Goal: Task Accomplishment & Management: Manage account settings

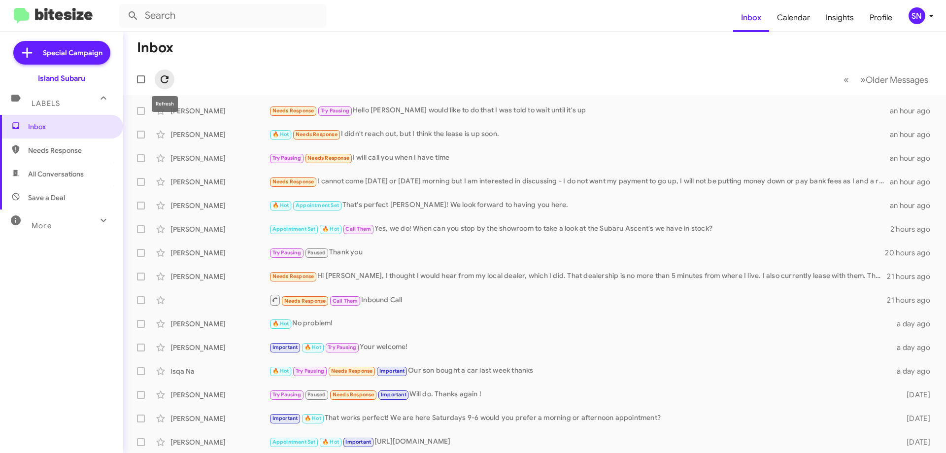
click at [167, 80] on icon at bounding box center [165, 79] width 12 height 12
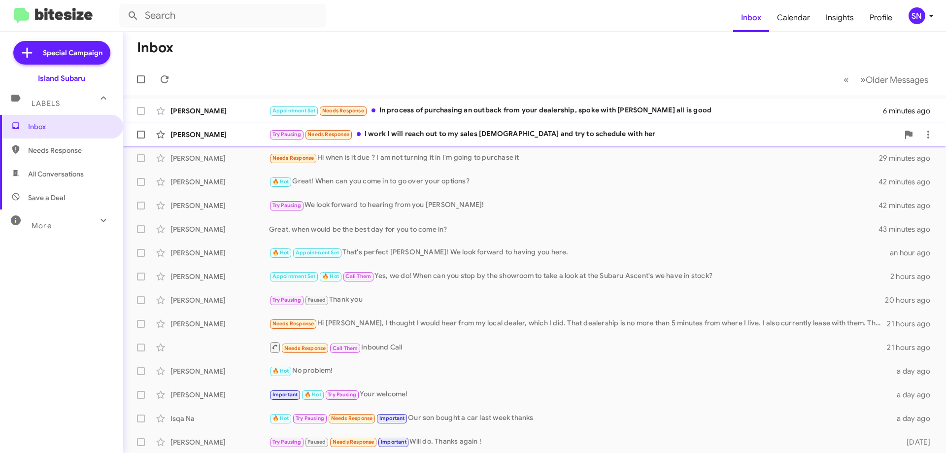
click at [595, 131] on div "Try Pausing Needs Response I work I will reach out to my sales [DEMOGRAPHIC_DAT…" at bounding box center [584, 134] width 630 height 11
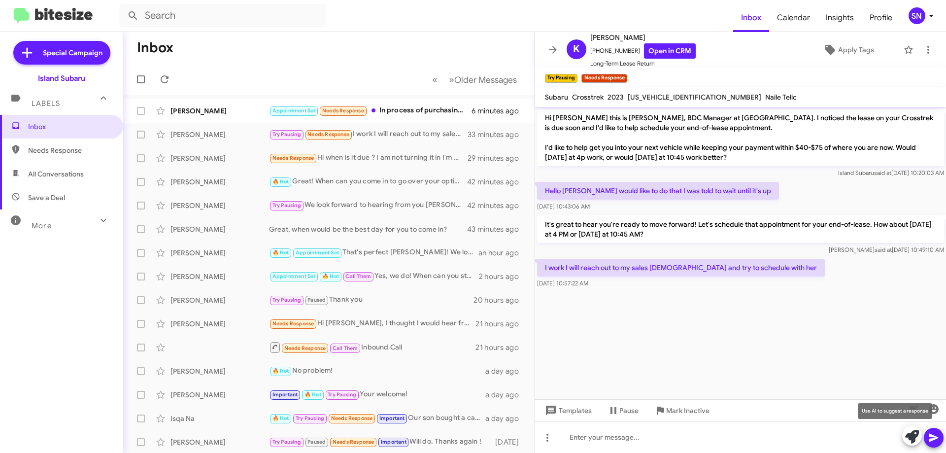
click at [911, 435] on icon at bounding box center [912, 437] width 14 height 14
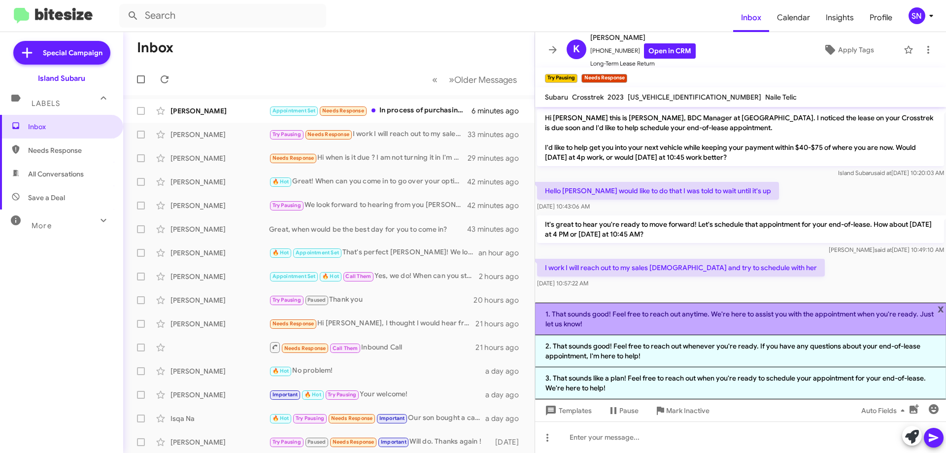
click at [704, 317] on li "1. That sounds good! Feel free to reach out anytime. We're here to assist you w…" at bounding box center [740, 319] width 411 height 33
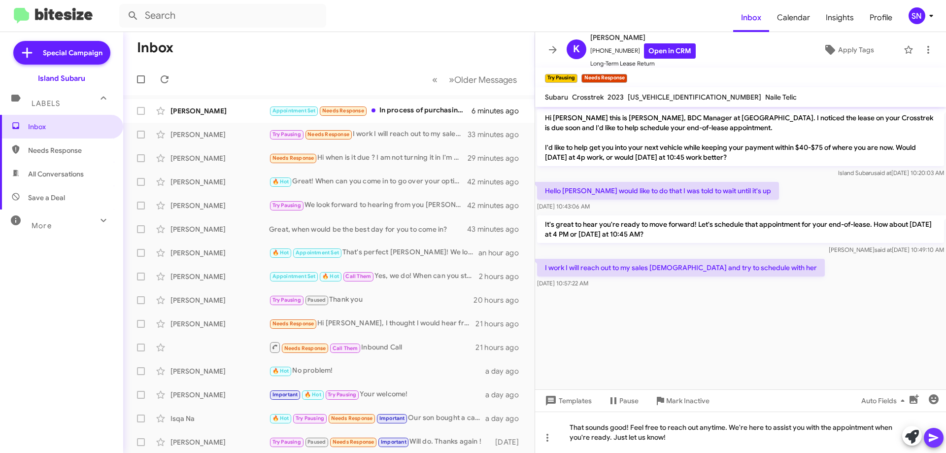
click at [930, 441] on icon at bounding box center [933, 438] width 9 height 8
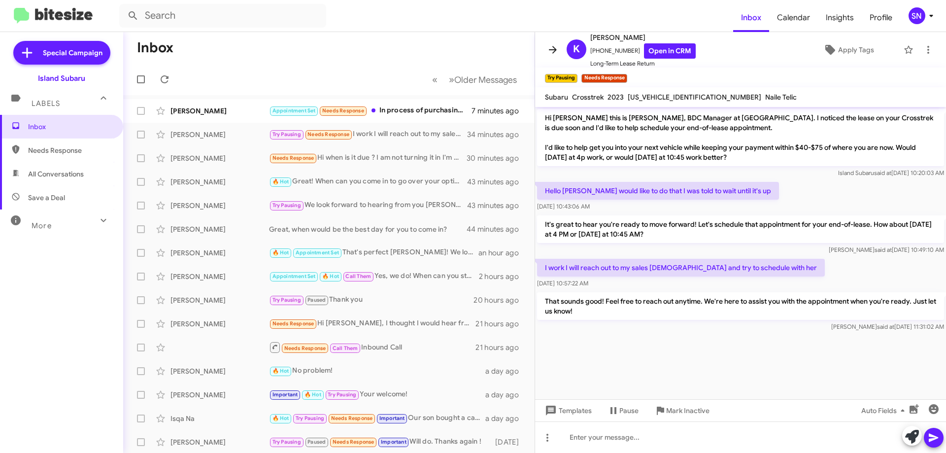
click at [549, 43] on button at bounding box center [553, 50] width 20 height 20
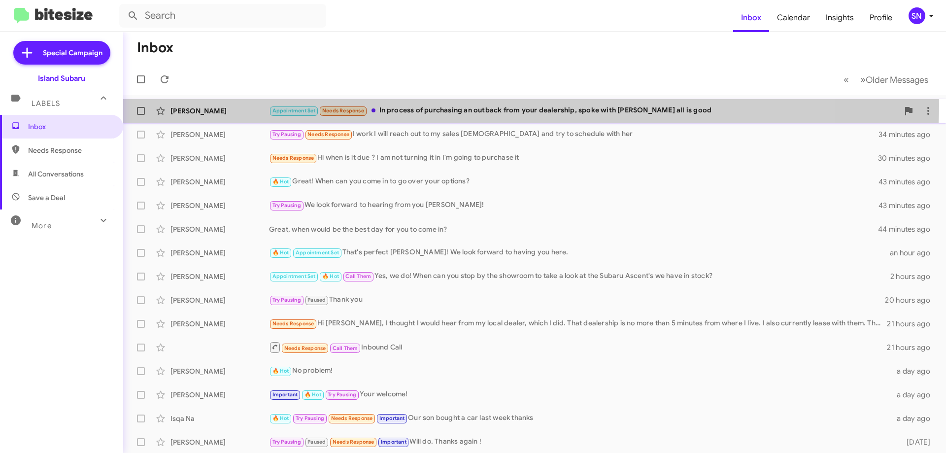
click at [449, 104] on div "[PERSON_NAME] Appointment Set Needs Response In process of purchasing an outbac…" at bounding box center [534, 111] width 807 height 20
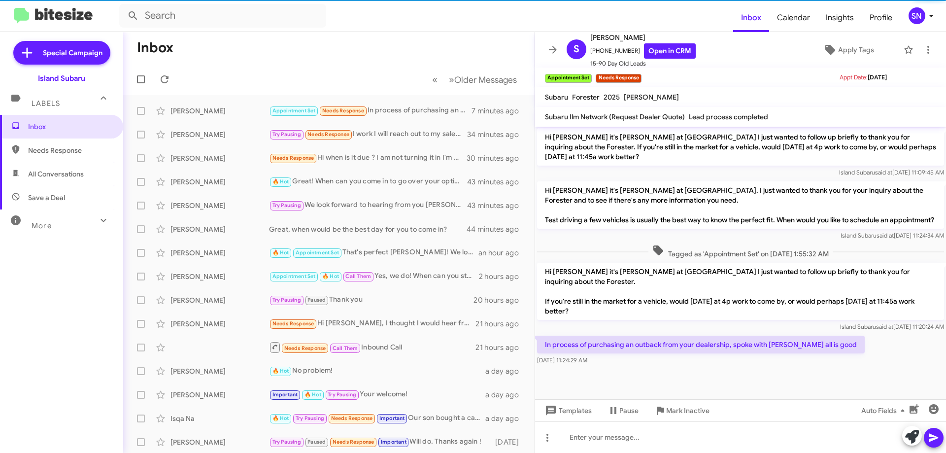
scroll to position [610, 0]
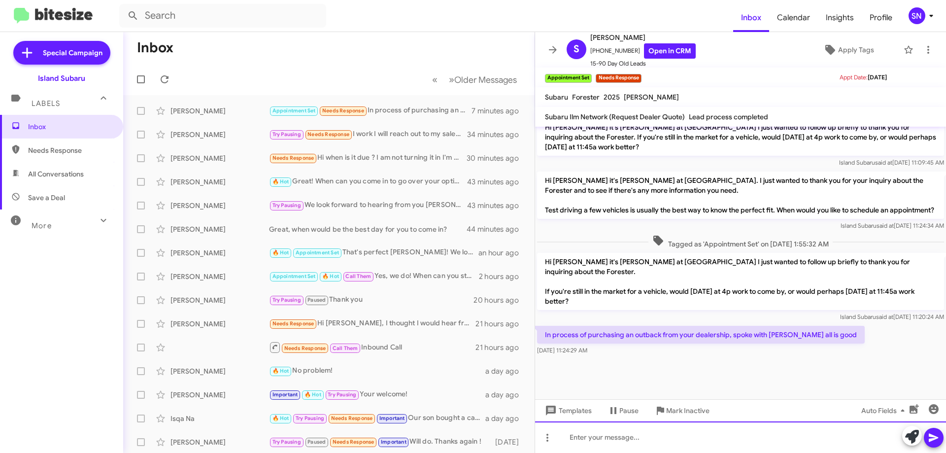
click at [606, 437] on div at bounding box center [740, 437] width 411 height 32
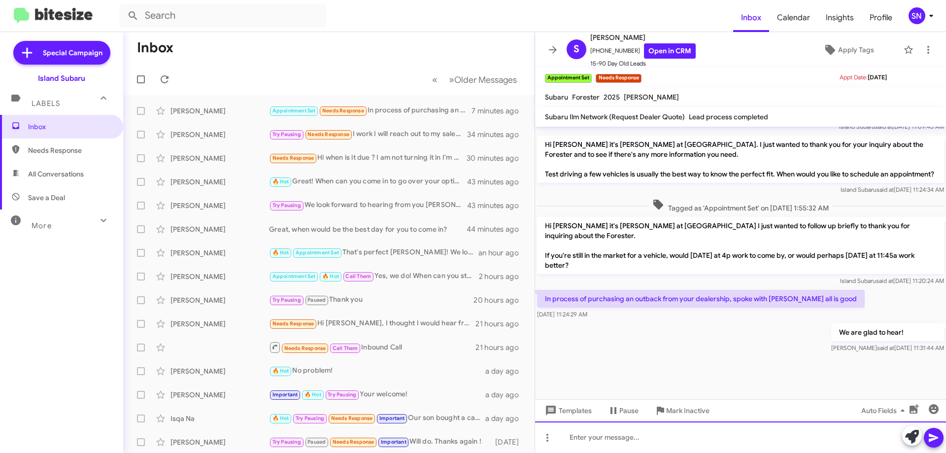
scroll to position [645, 0]
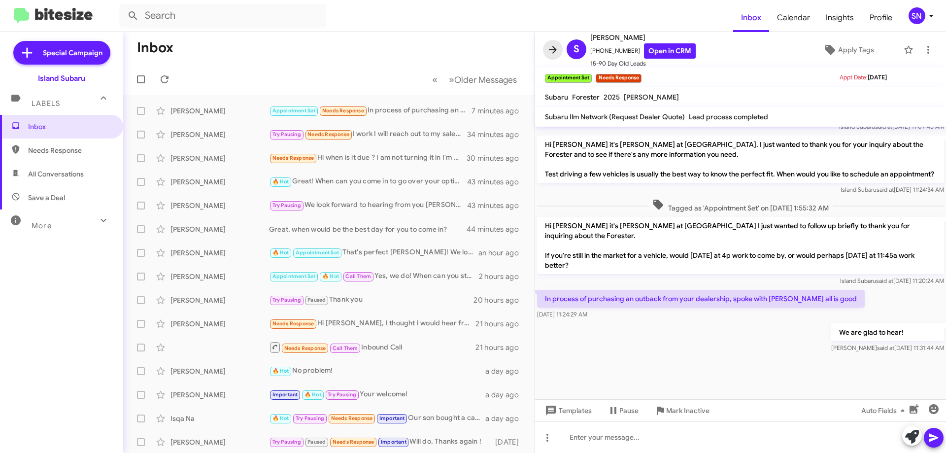
click at [544, 48] on span at bounding box center [553, 50] width 20 height 12
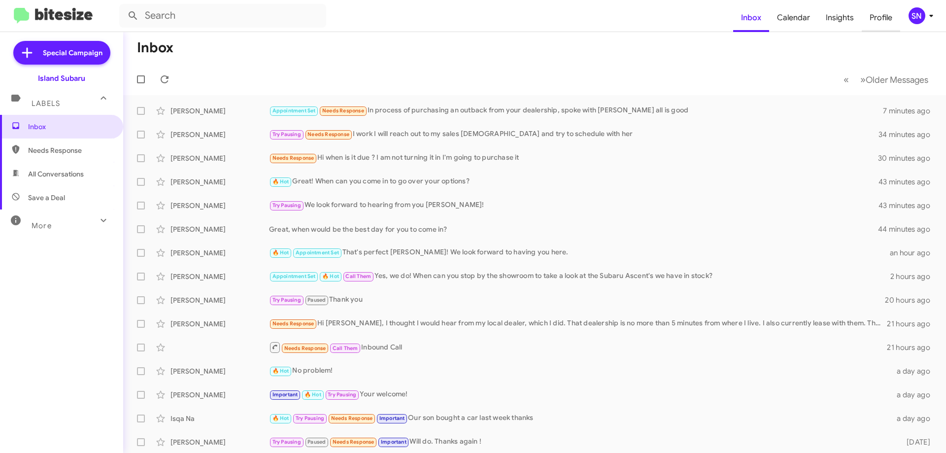
click at [882, 20] on span "Profile" at bounding box center [881, 17] width 38 height 29
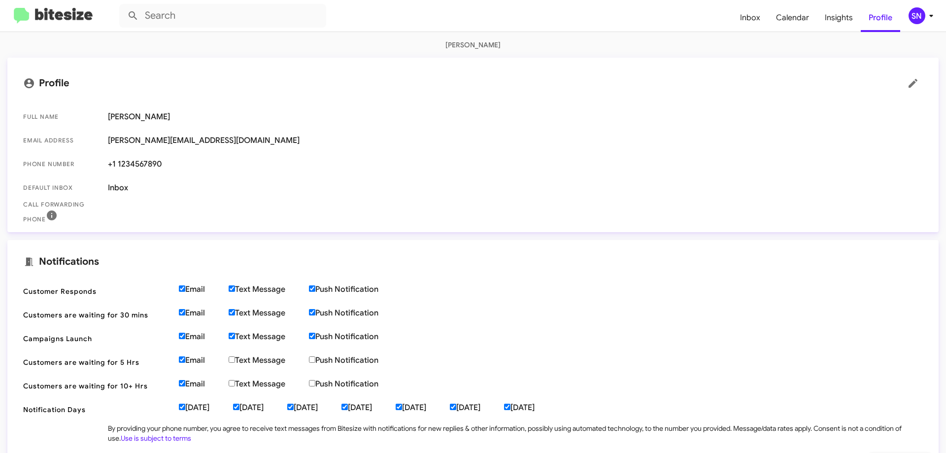
scroll to position [227, 0]
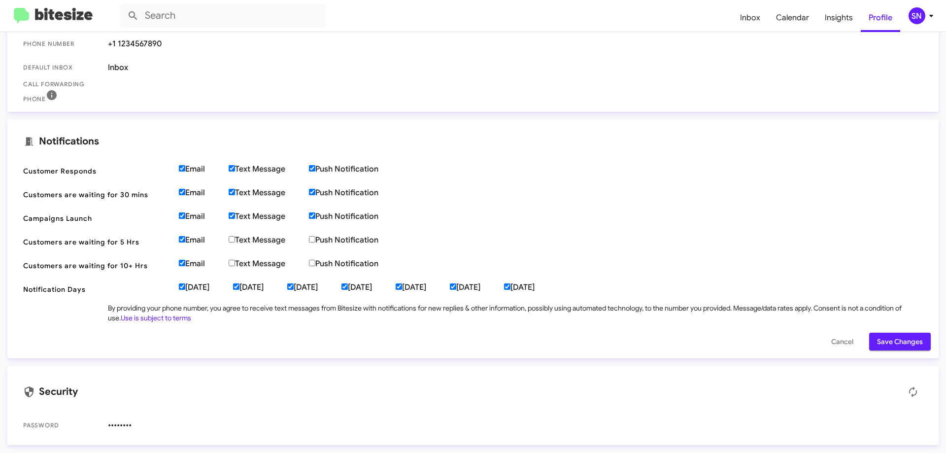
click at [314, 238] on input "Push Notification" at bounding box center [312, 239] width 6 height 6
checkbox input "true"
click at [315, 263] on input "Push Notification" at bounding box center [312, 263] width 6 height 6
checkbox input "true"
click at [263, 260] on label "Text Message" at bounding box center [269, 264] width 80 height 10
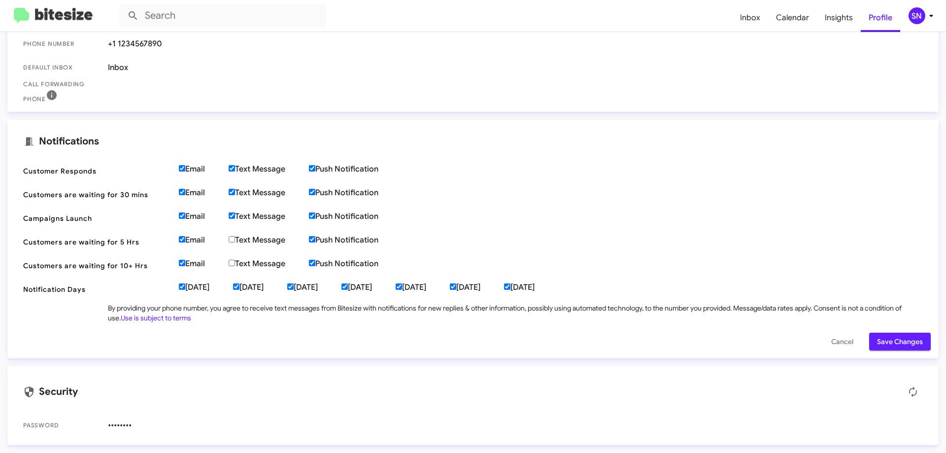
click at [235, 260] on input "Text Message" at bounding box center [232, 263] width 6 height 6
checkbox input "true"
click at [238, 239] on label "Text Message" at bounding box center [269, 240] width 80 height 10
click at [235, 239] on input "Text Message" at bounding box center [232, 239] width 6 height 6
checkbox input "true"
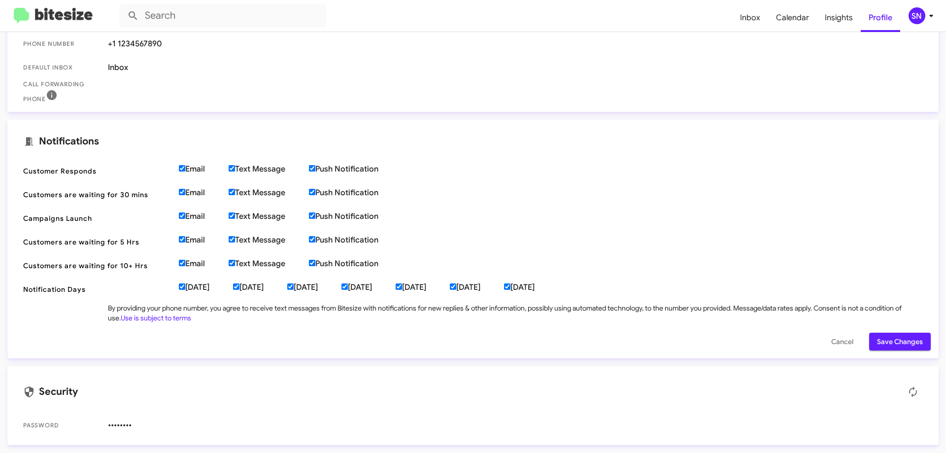
click at [877, 339] on span "Save Changes" at bounding box center [900, 342] width 46 height 18
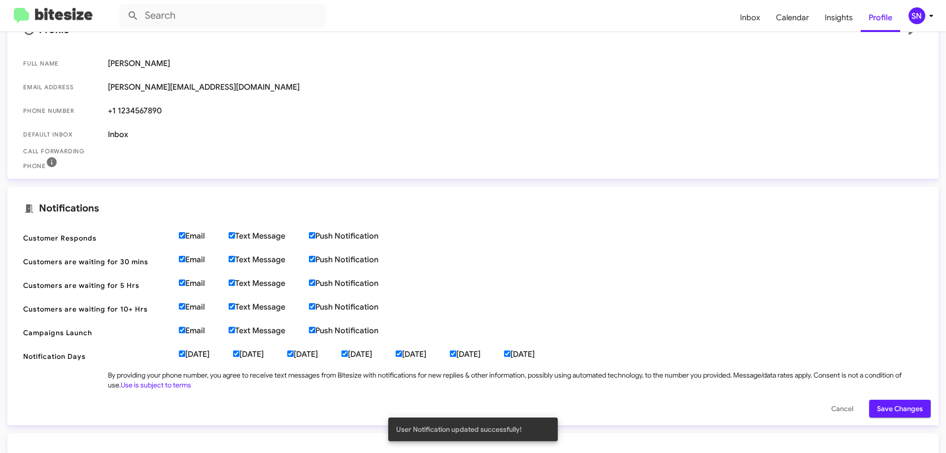
scroll to position [0, 0]
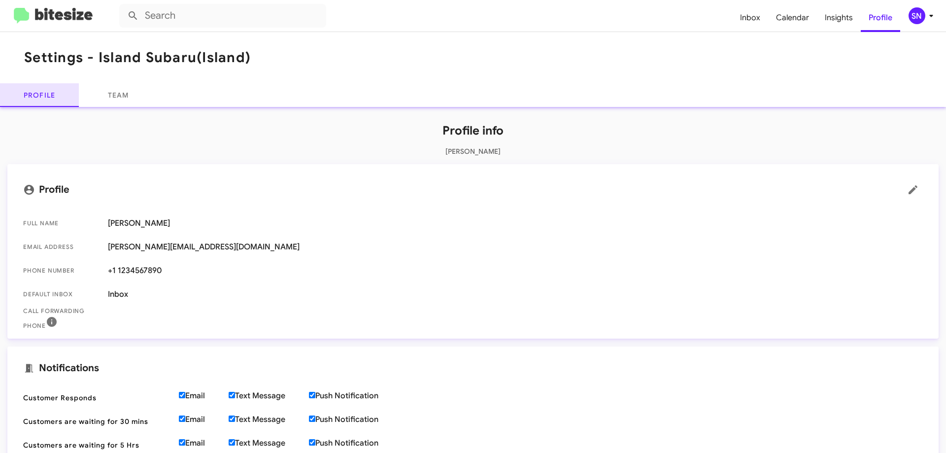
click at [47, 93] on link "Profile" at bounding box center [39, 95] width 79 height 24
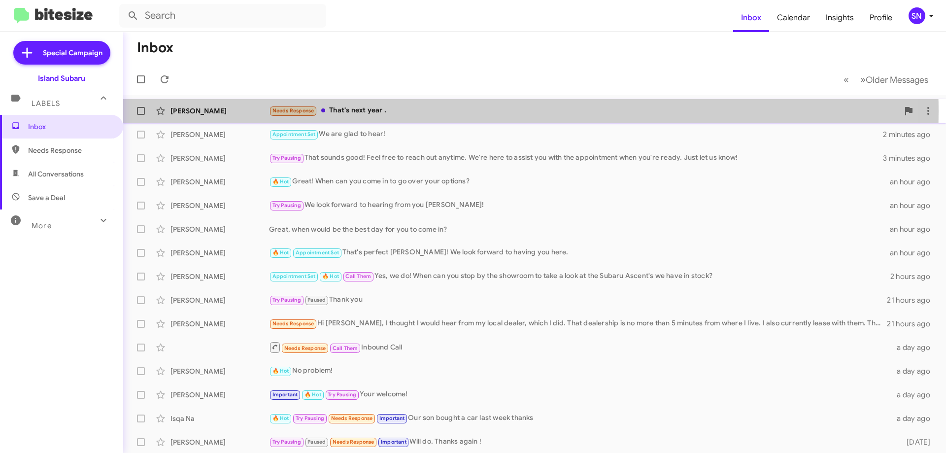
click at [428, 111] on div "Needs Response That's next year ." at bounding box center [584, 110] width 630 height 11
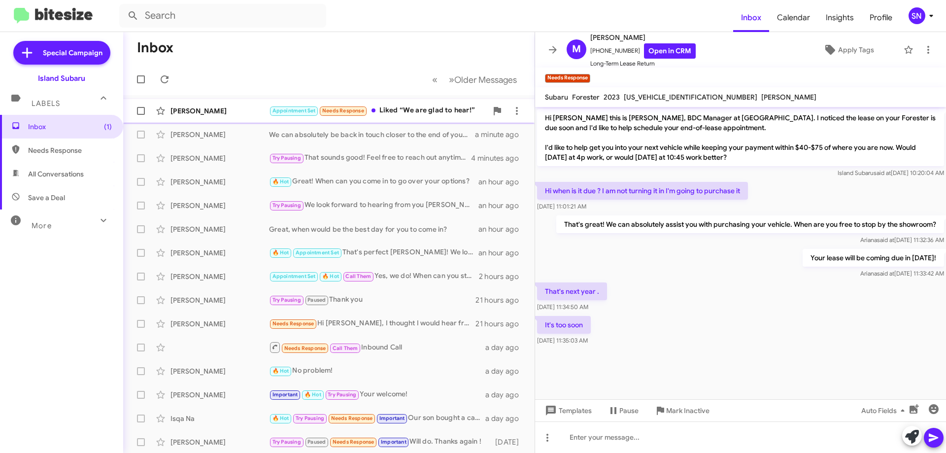
drag, startPoint x: 546, startPoint y: 51, endPoint x: 402, endPoint y: 108, distance: 155.5
click at [546, 51] on span at bounding box center [553, 50] width 20 height 12
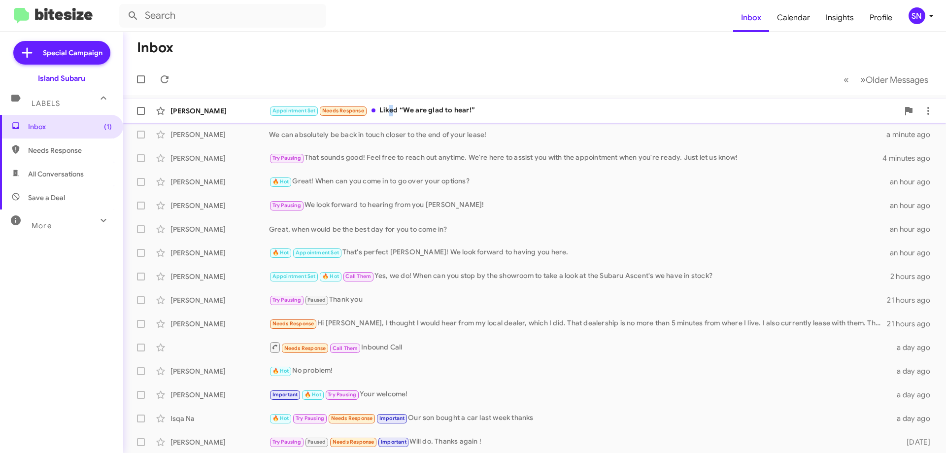
click at [390, 116] on div "[PERSON_NAME] Appointment Set Needs Response Liked “We are glad to hear!” a few…" at bounding box center [534, 111] width 807 height 20
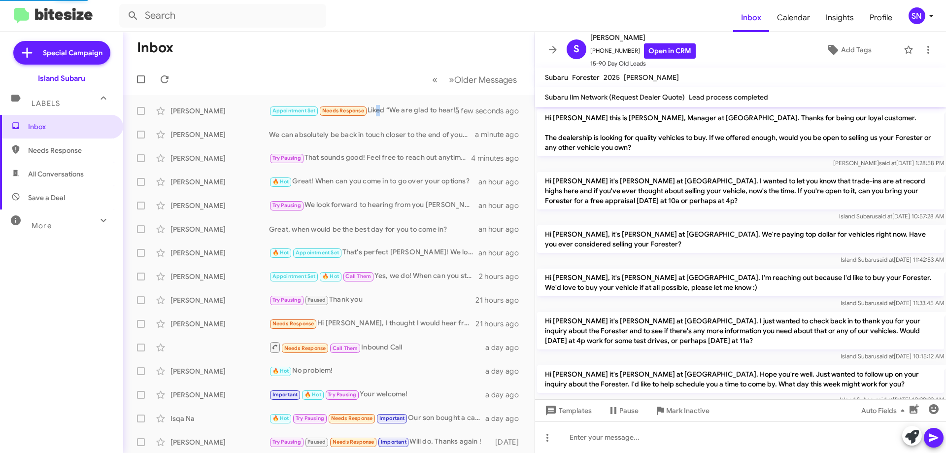
scroll to position [662, 0]
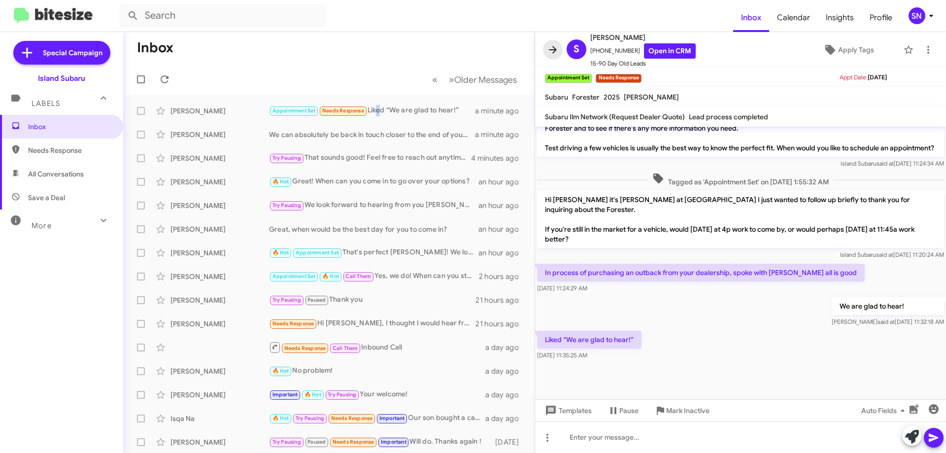
click at [549, 53] on icon at bounding box center [553, 50] width 12 height 12
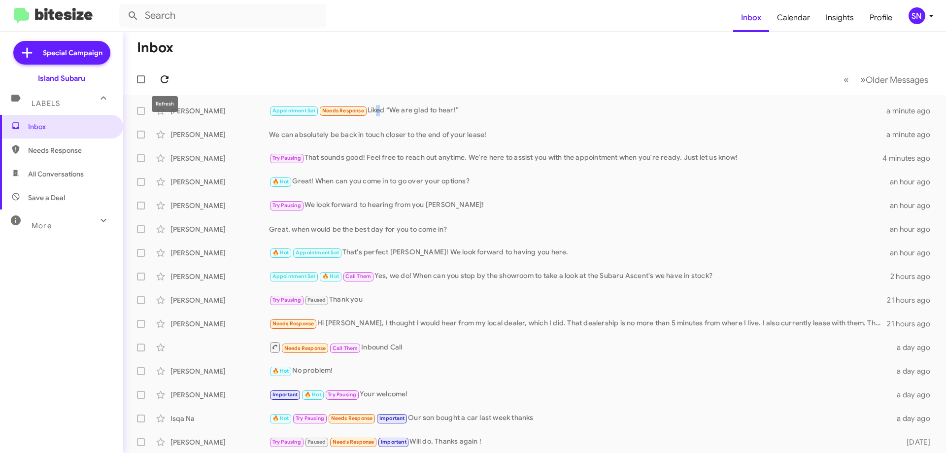
click at [164, 76] on icon at bounding box center [165, 79] width 8 height 8
click at [882, 16] on span "Profile" at bounding box center [881, 17] width 38 height 29
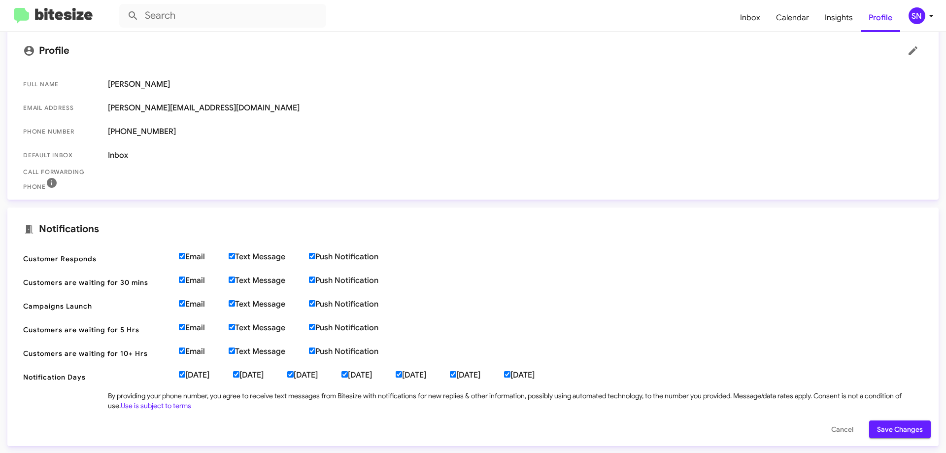
scroll to position [227, 0]
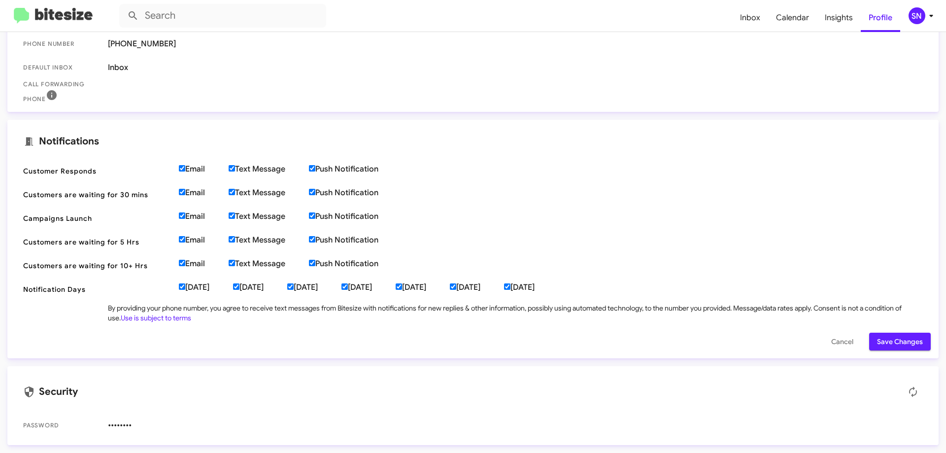
click at [510, 286] on input "[DATE]" at bounding box center [507, 286] width 6 height 6
checkbox input "false"
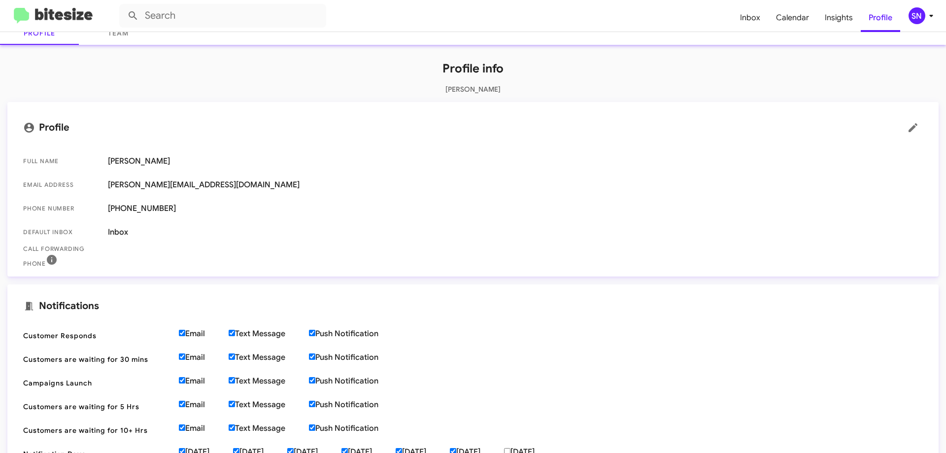
scroll to position [0, 0]
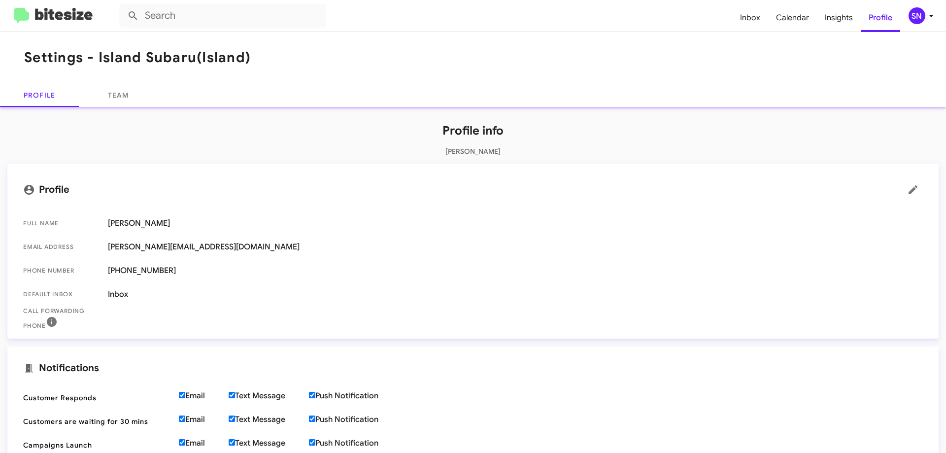
click at [924, 20] on span "SN" at bounding box center [923, 15] width 30 height 17
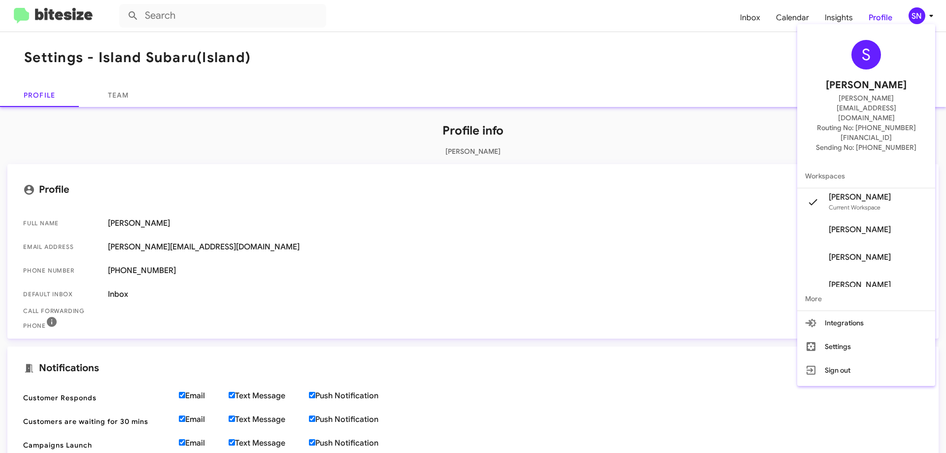
click at [919, 15] on div at bounding box center [473, 226] width 946 height 453
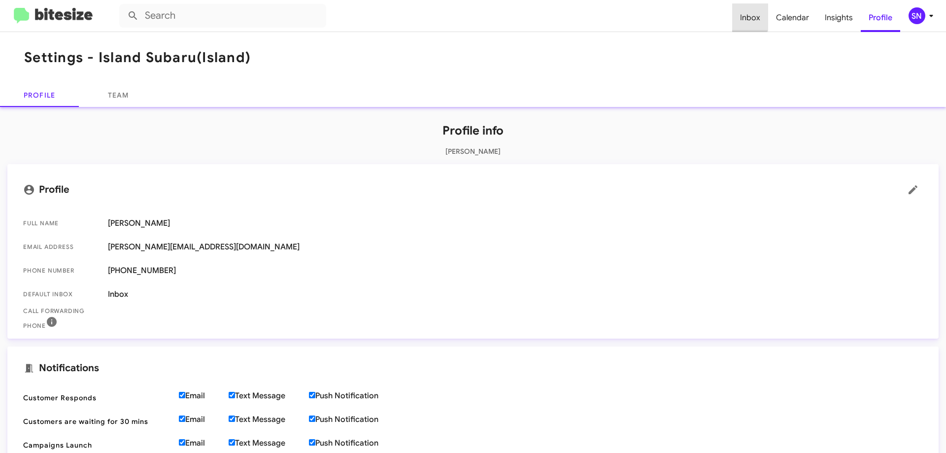
click at [745, 16] on span "Inbox" at bounding box center [750, 17] width 36 height 29
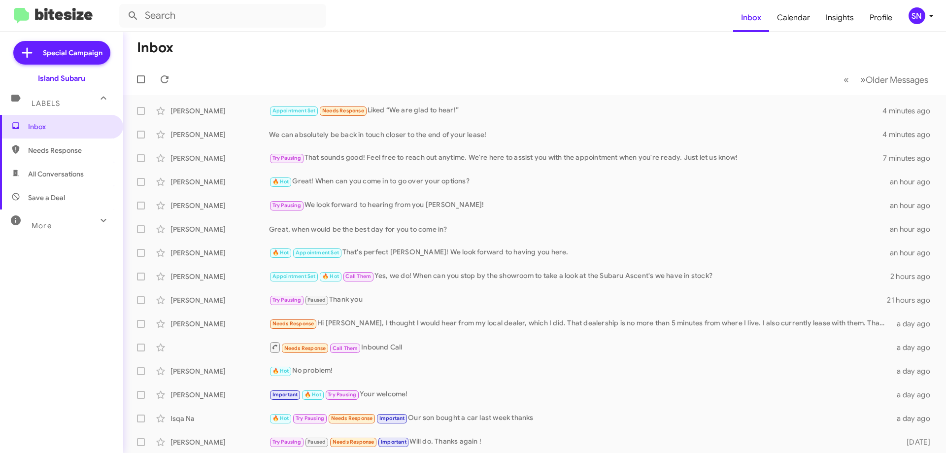
click at [153, 78] on div at bounding box center [143, 79] width 24 height 20
click at [159, 77] on icon at bounding box center [165, 79] width 12 height 12
click at [168, 80] on icon at bounding box center [165, 79] width 12 height 12
click at [167, 78] on icon at bounding box center [165, 79] width 8 height 8
click at [158, 76] on span at bounding box center [165, 79] width 20 height 12
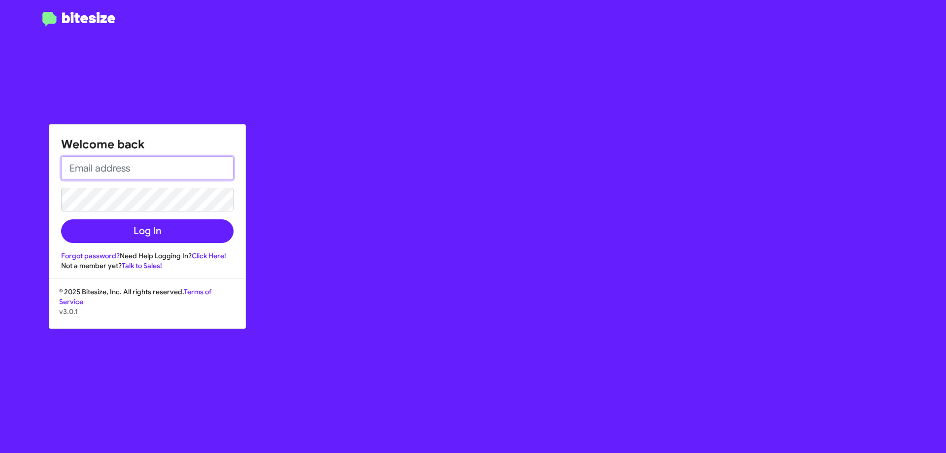
click at [93, 169] on input "email" at bounding box center [147, 168] width 172 height 24
click at [61, 219] on button "Log In" at bounding box center [147, 231] width 172 height 24
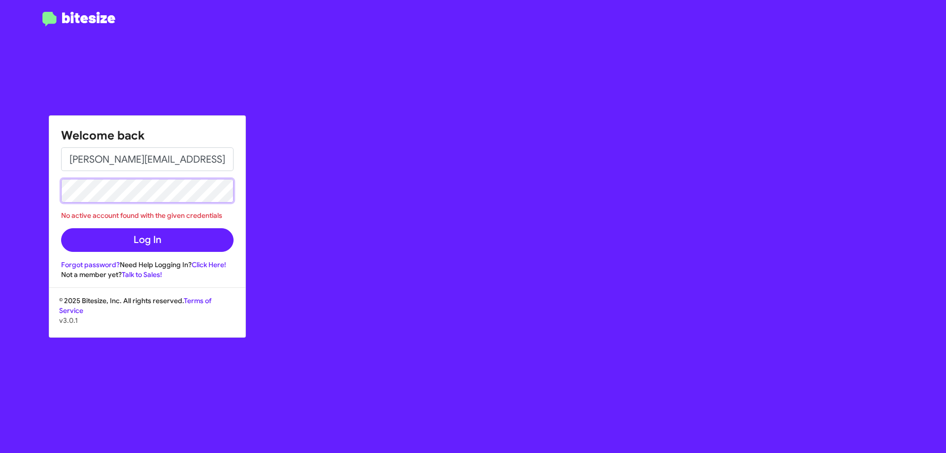
click at [44, 194] on div "Welcome back [PERSON_NAME][EMAIL_ADDRESS][DOMAIN_NAME] No active account found …" at bounding box center [473, 226] width 946 height 453
click at [61, 228] on button "Log In" at bounding box center [147, 240] width 172 height 24
click at [11, 190] on div "Welcome back [PERSON_NAME][EMAIL_ADDRESS][DOMAIN_NAME] No active account found …" at bounding box center [473, 226] width 946 height 453
click at [61, 228] on button "Log In" at bounding box center [147, 240] width 172 height 24
click at [221, 164] on input "[PERSON_NAME][EMAIL_ADDRESS][DOMAIN_NAME]" at bounding box center [147, 159] width 172 height 24
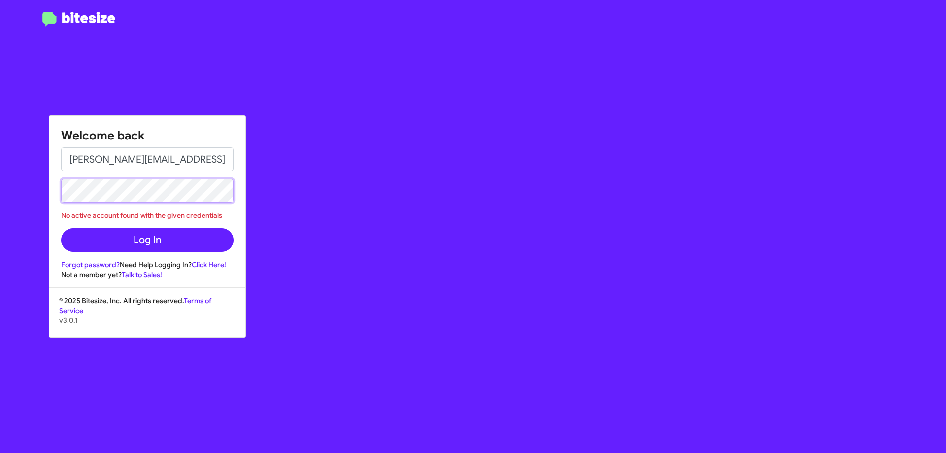
click at [47, 185] on div "Welcome back [PERSON_NAME][EMAIL_ADDRESS][DOMAIN_NAME] No active account found …" at bounding box center [473, 226] width 946 height 453
click at [61, 228] on button "Log In" at bounding box center [147, 240] width 172 height 24
drag, startPoint x: 228, startPoint y: 164, endPoint x: 17, endPoint y: 156, distance: 211.0
click at [17, 156] on div "Welcome back [PERSON_NAME][EMAIL_ADDRESS][DOMAIN_NAME] No active account found …" at bounding box center [473, 226] width 946 height 453
type input "om"
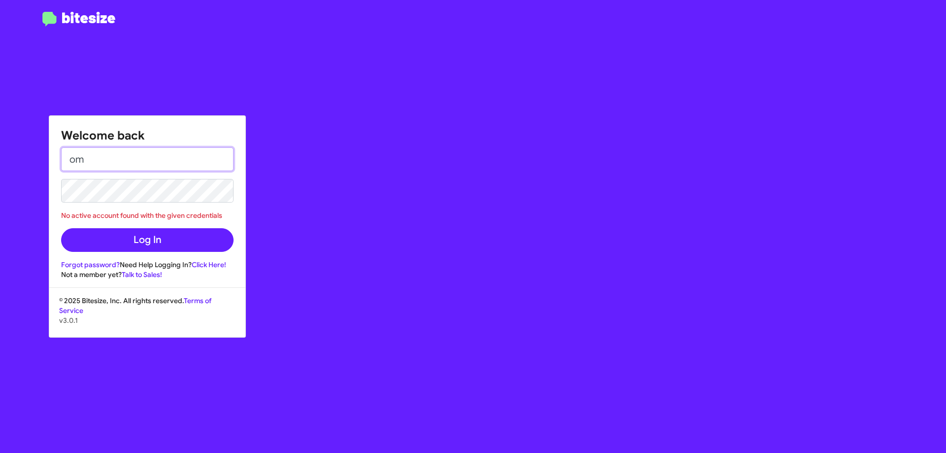
drag, startPoint x: 44, startPoint y: 153, endPoint x: 98, endPoint y: 152, distance: 54.2
click at [20, 150] on div "Welcome back om No active account found with the given credentials Log In Forgo…" at bounding box center [473, 226] width 946 height 453
click at [17, 192] on div "Welcome back No active account found with the given credentials Log In Forgot p…" at bounding box center [473, 226] width 946 height 453
click at [138, 160] on input "email" at bounding box center [147, 159] width 172 height 24
type input "[PERSON_NAME][EMAIL_ADDRESS][DOMAIN_NAME]"
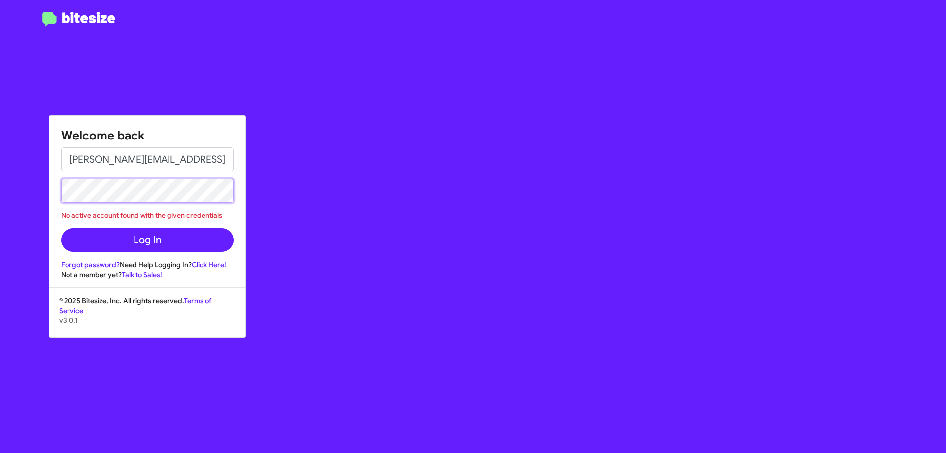
click at [61, 228] on button "Log In" at bounding box center [147, 240] width 172 height 24
click at [43, 188] on div "Welcome back [PERSON_NAME][EMAIL_ADDRESS][DOMAIN_NAME] No active account found …" at bounding box center [473, 226] width 946 height 453
click at [61, 228] on button "Log In" at bounding box center [147, 240] width 172 height 24
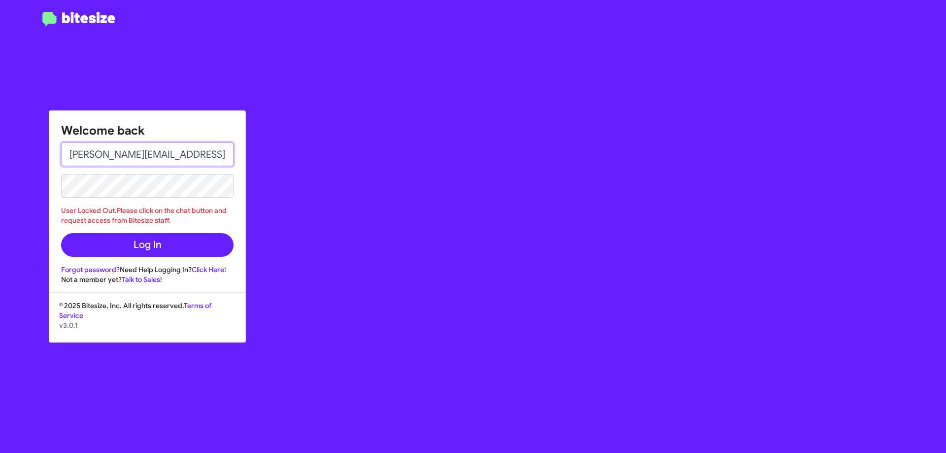
click at [219, 156] on input "[PERSON_NAME][EMAIL_ADDRESS][DOMAIN_NAME]" at bounding box center [147, 154] width 172 height 24
click at [206, 268] on link "Click Here!" at bounding box center [209, 269] width 34 height 9
click at [236, 214] on div "Welcome back [PERSON_NAME][EMAIL_ADDRESS][DOMAIN_NAME] User Locked Out.Please c…" at bounding box center [147, 197] width 196 height 173
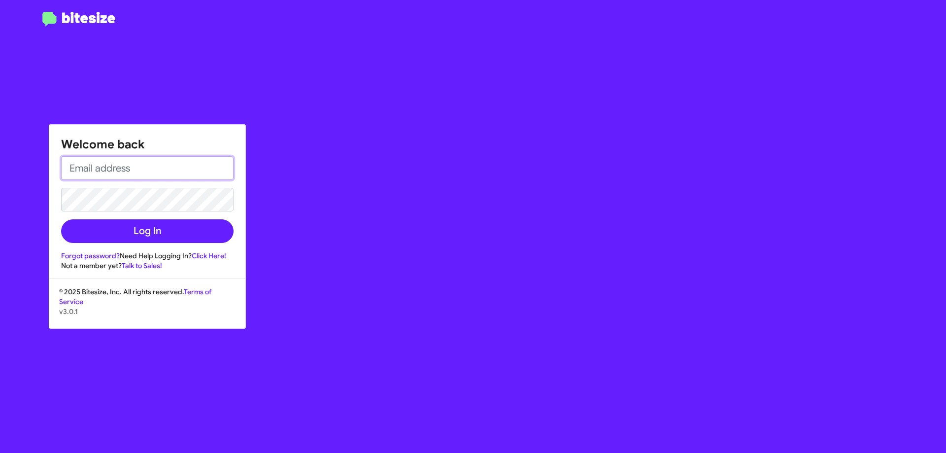
click at [134, 171] on input "email" at bounding box center [147, 168] width 172 height 24
type input "[PERSON_NAME][EMAIL_ADDRESS][DOMAIN_NAME]"
click at [61, 219] on button "Log In" at bounding box center [147, 231] width 172 height 24
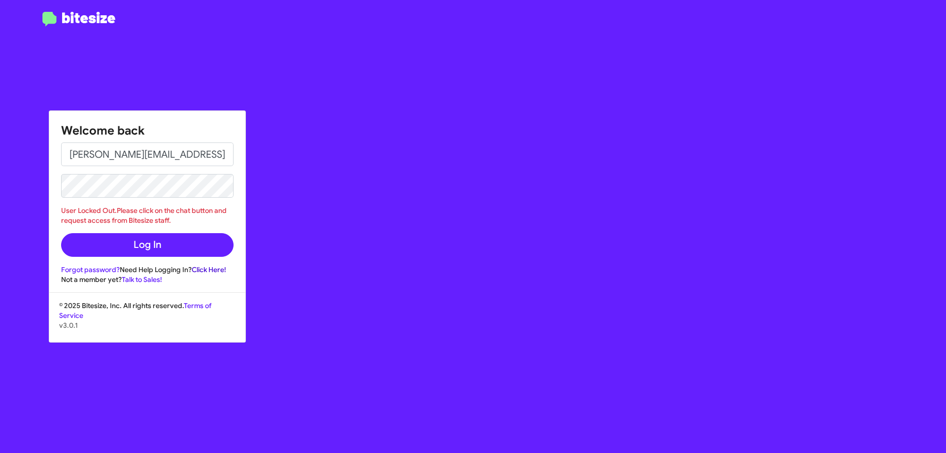
click at [205, 272] on link "Click Here!" at bounding box center [209, 269] width 34 height 9
click at [37, 185] on div "Welcome back sabrina+subaru@islandautogroup.com User Locked Out.Please click on…" at bounding box center [473, 226] width 946 height 453
click at [61, 233] on button "Log In" at bounding box center [147, 245] width 172 height 24
click at [211, 272] on link "Click Here!" at bounding box center [209, 269] width 34 height 9
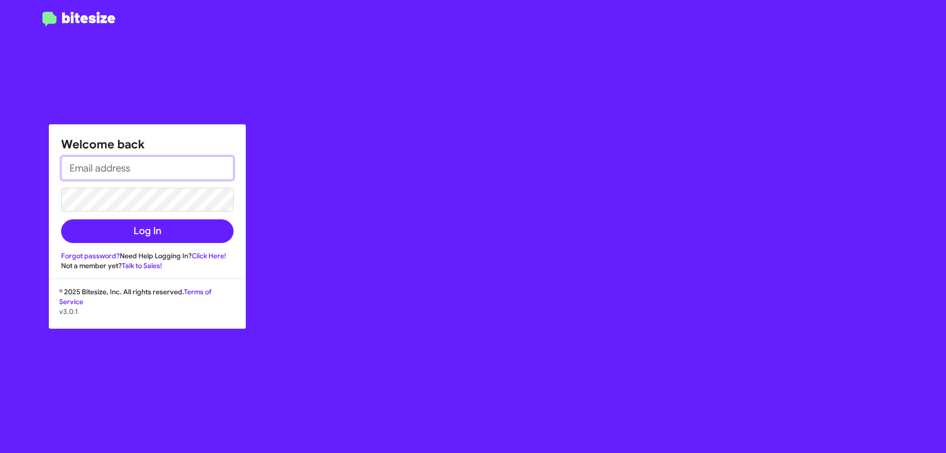
click at [111, 175] on input "email" at bounding box center [147, 168] width 172 height 24
type input "sneuschaefer@myislandcdjr.com"
click at [61, 219] on button "Log In" at bounding box center [147, 231] width 172 height 24
click at [102, 168] on input "email" at bounding box center [147, 168] width 172 height 24
type input "sneuschaefer@myislandcdjr.com"
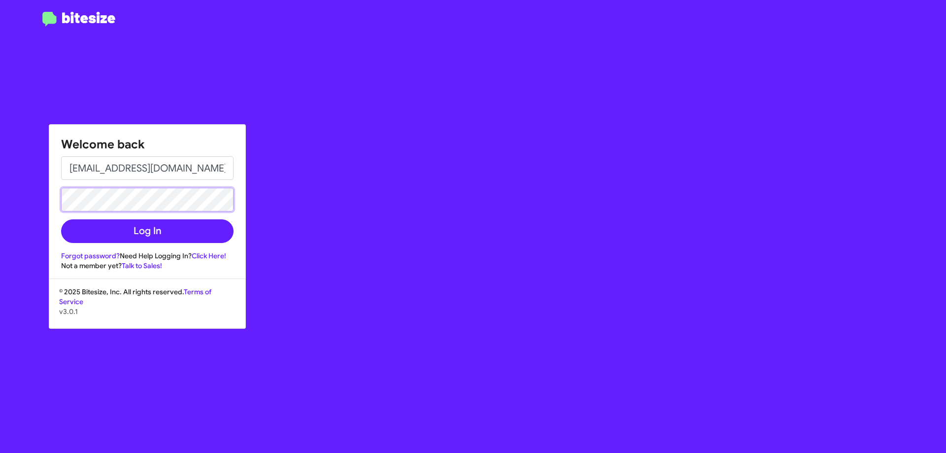
click at [61, 219] on button "Log In" at bounding box center [147, 231] width 172 height 24
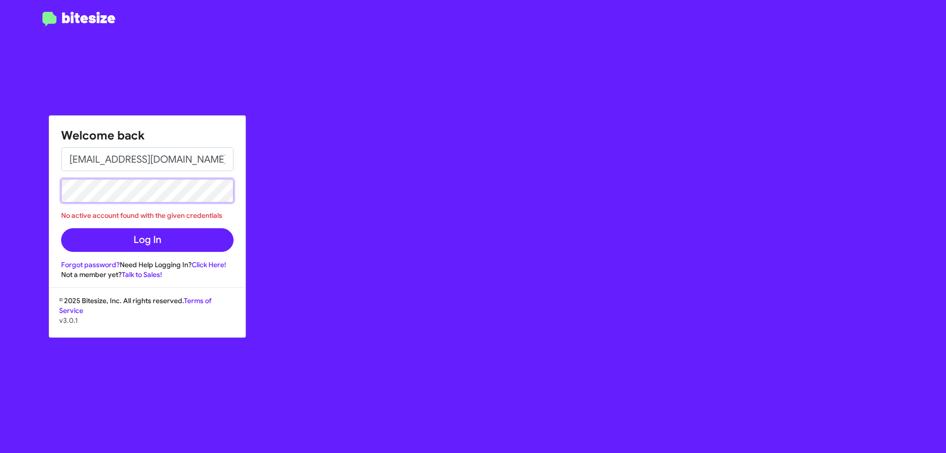
click at [24, 186] on div "Welcome back sneuschaefer@myislandcdjr.com No active account found with the giv…" at bounding box center [473, 226] width 946 height 453
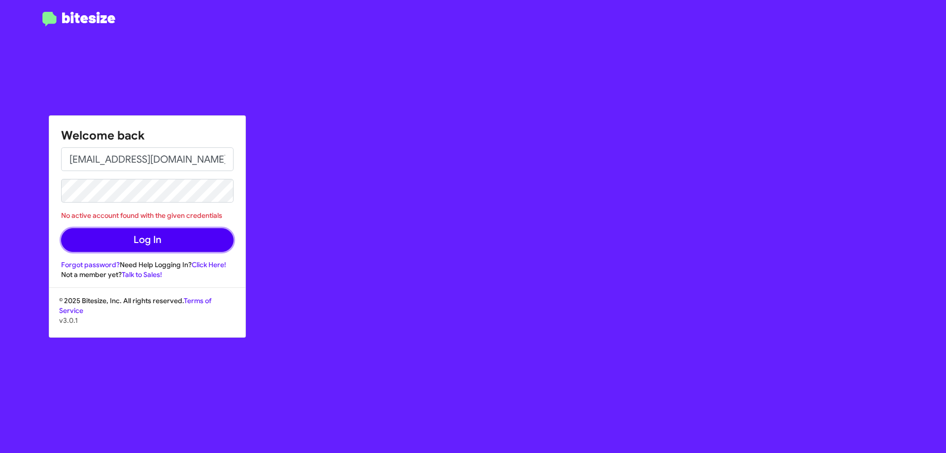
click at [152, 238] on button "Log In" at bounding box center [147, 240] width 172 height 24
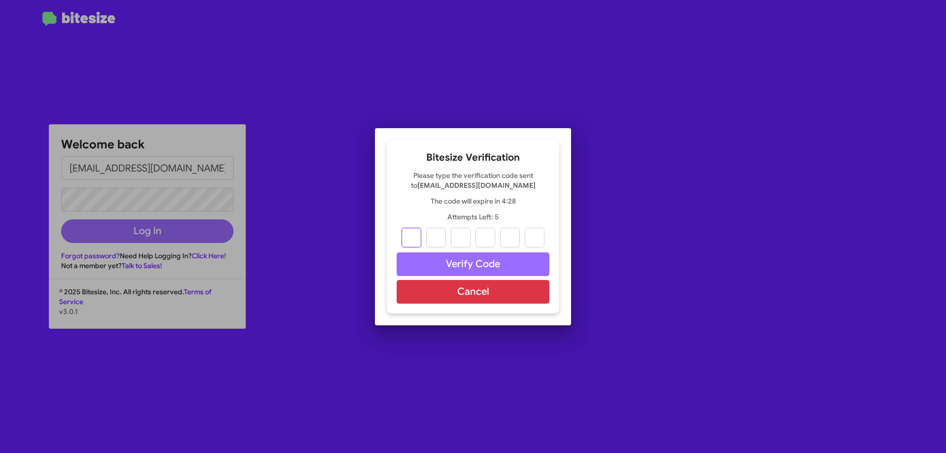
type input "2"
type input "0"
type input "2"
type input "1"
type input "6"
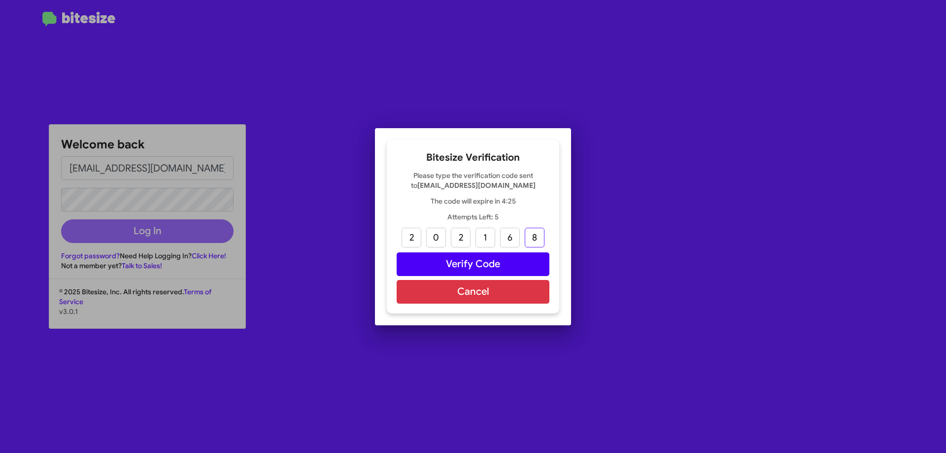
type input "8"
click at [471, 261] on button "Verify Code" at bounding box center [473, 264] width 153 height 24
